Goal: Task Accomplishment & Management: Manage account settings

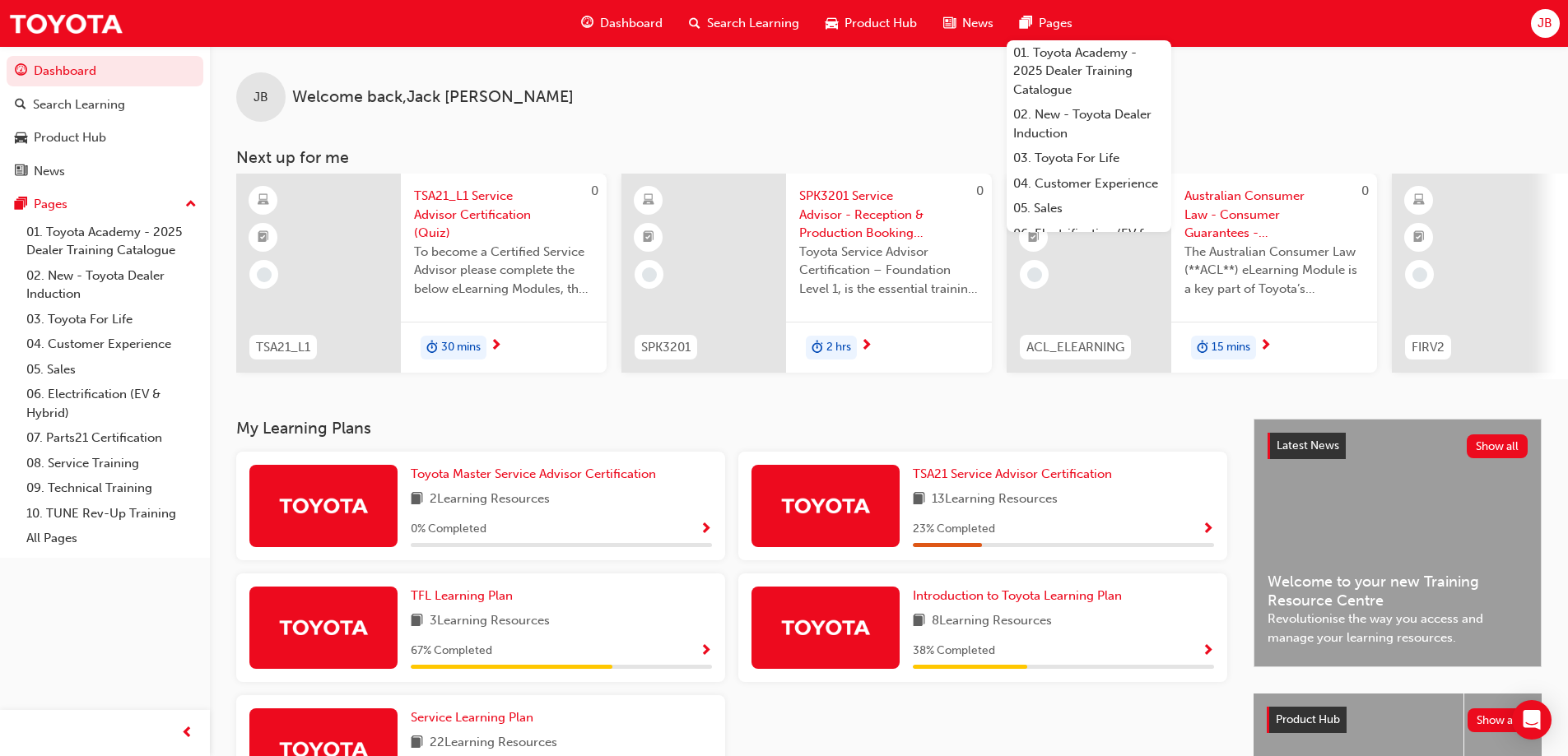
click at [1549, 26] on span "JB" at bounding box center [1545, 23] width 15 height 19
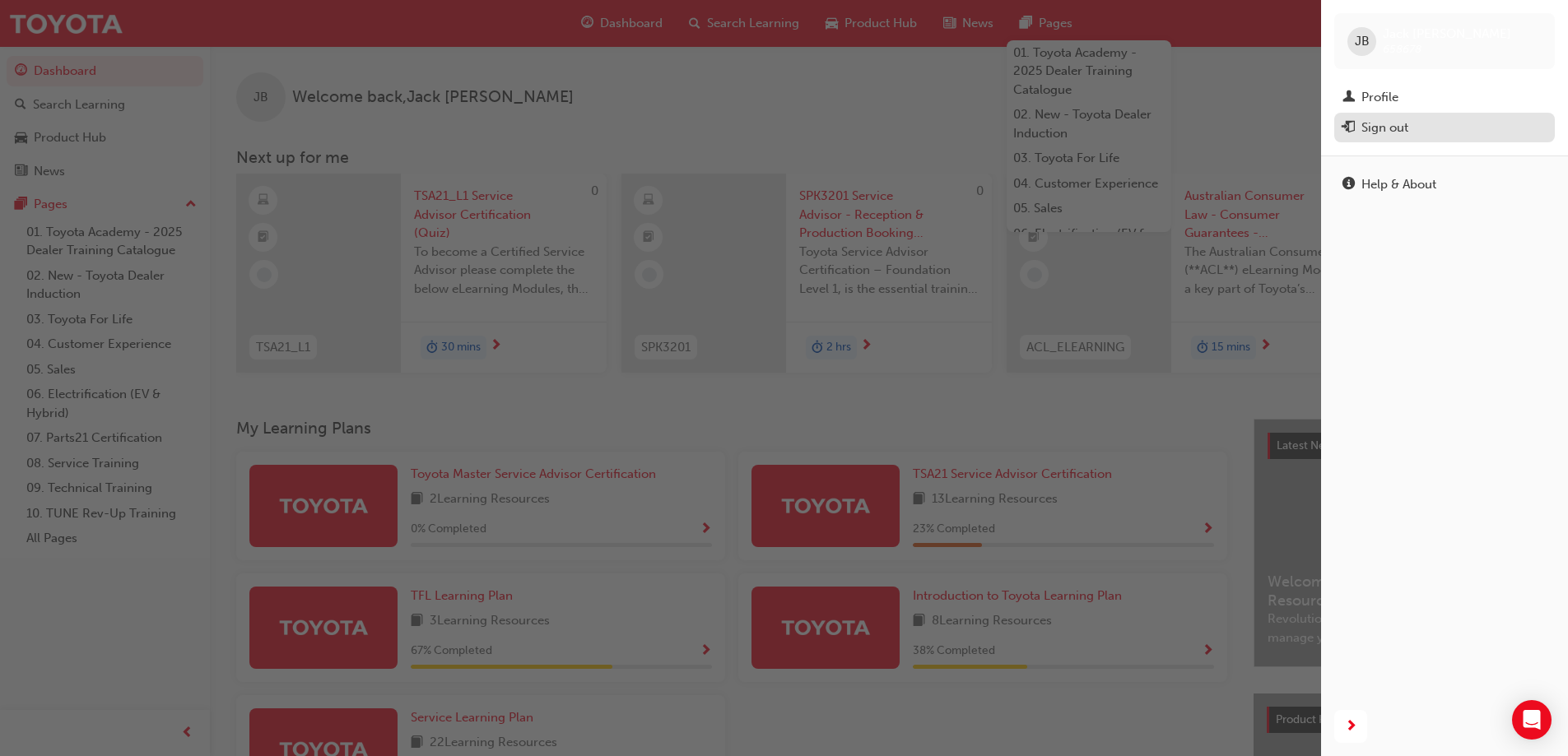
click at [1399, 130] on div "Sign out" at bounding box center [1385, 128] width 47 height 19
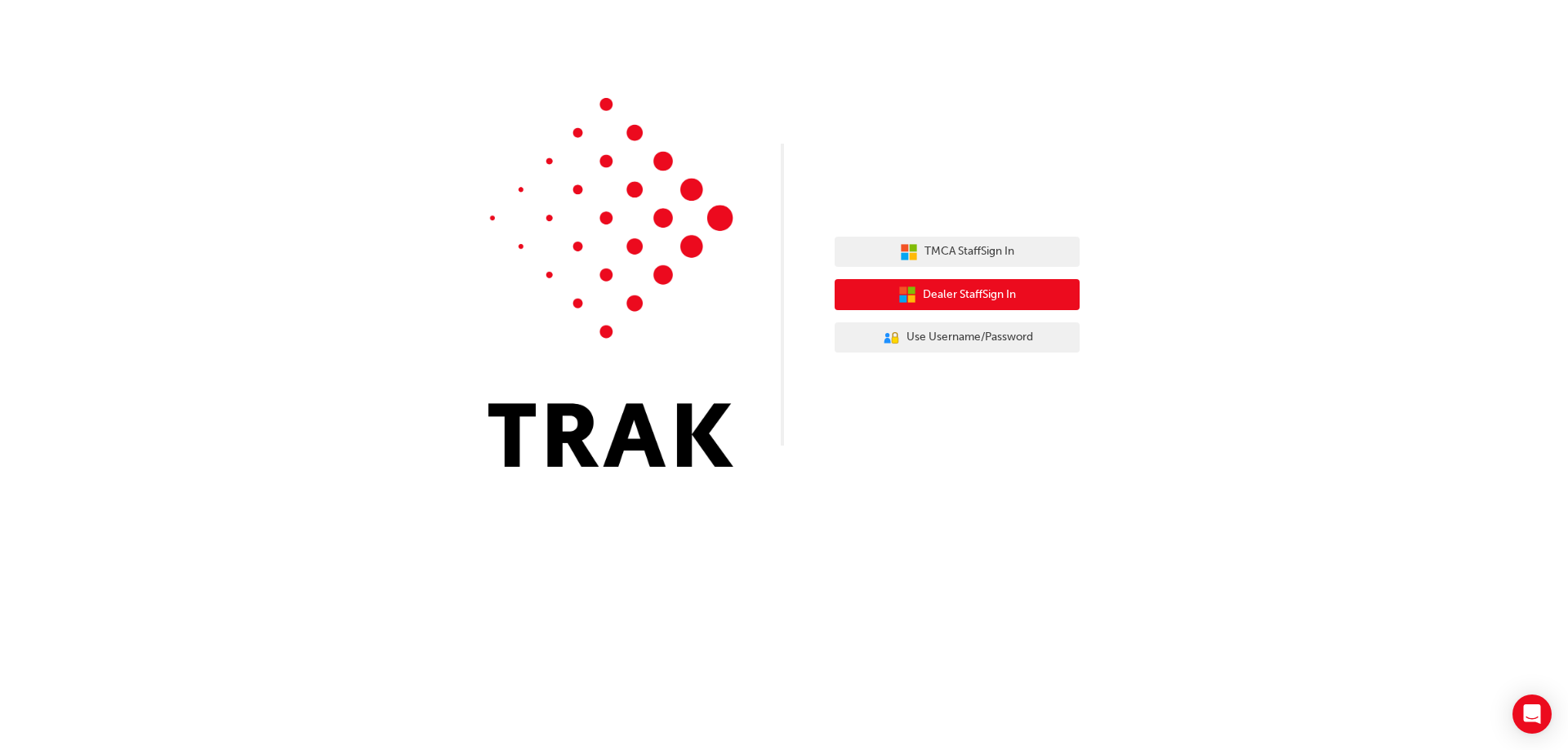
click at [1003, 302] on span "Dealer Staff Sign In" at bounding box center [969, 295] width 93 height 18
